Goal: Task Accomplishment & Management: Use online tool/utility

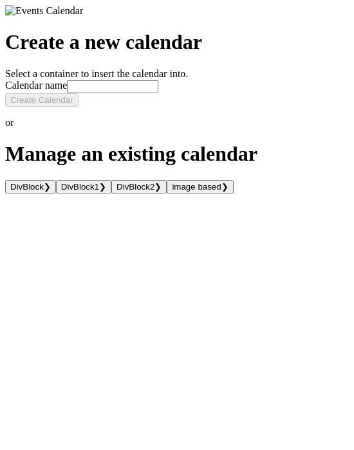
click at [58, 174] on div "Create a new calendar Select a container to insert the calendar into. Calendar …" at bounding box center [177, 99] width 344 height 189
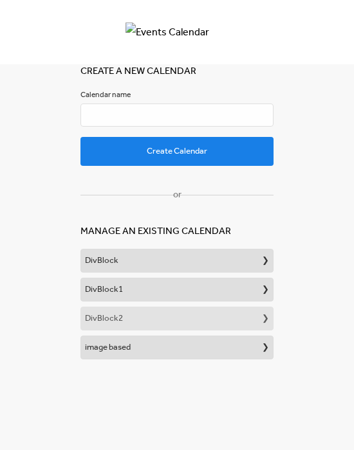
click at [180, 318] on button "DivBlock2 ❯" at bounding box center [176, 319] width 193 height 24
click at [229, 121] on input "text" at bounding box center [176, 115] width 193 height 23
click at [299, 125] on div "Create a new calendar Select a container to insert the calendar into. Calendar …" at bounding box center [177, 180] width 354 height 360
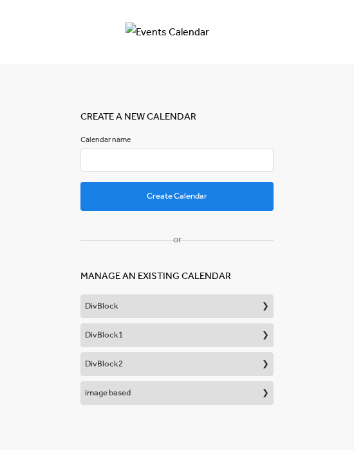
click at [176, 152] on input "text" at bounding box center [176, 160] width 193 height 23
click at [309, 160] on div "Create a new calendar Select a container to insert the calendar into. Calendar …" at bounding box center [177, 225] width 354 height 450
click at [239, 171] on input "text" at bounding box center [176, 160] width 193 height 23
click at [188, 172] on input "text" at bounding box center [176, 160] width 193 height 23
